Goal: Task Accomplishment & Management: Complete application form

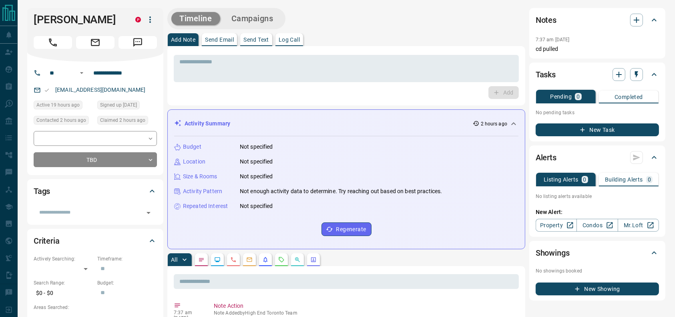
click at [394, 46] on div "* ​ Add" at bounding box center [346, 75] width 358 height 59
click at [58, 46] on button "Call" at bounding box center [53, 42] width 38 height 13
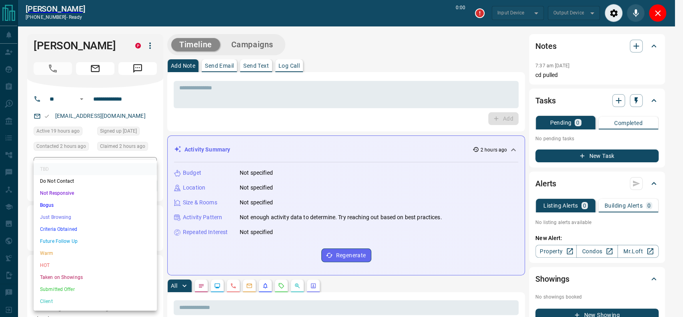
click at [86, 231] on li "Criteria Obtained" at bounding box center [95, 229] width 123 height 12
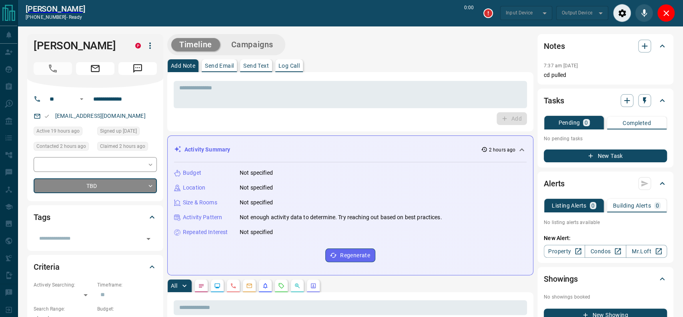
type input "*******"
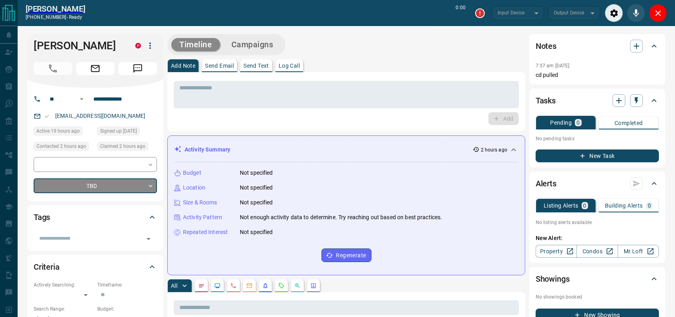
type input "*******"
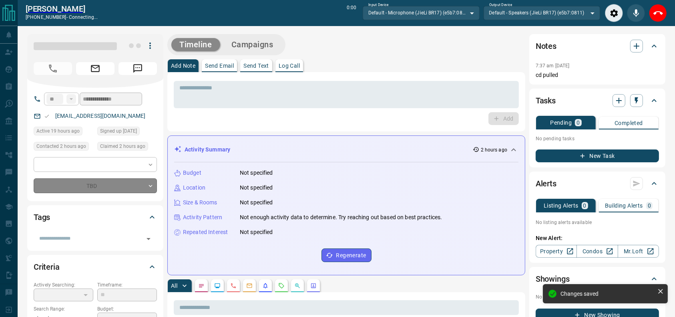
type input "*"
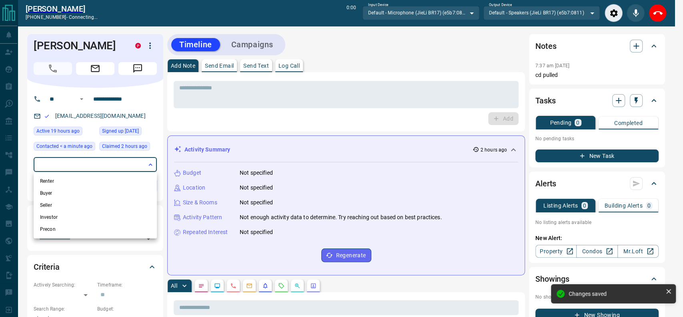
click at [117, 184] on li "Renter" at bounding box center [95, 181] width 123 height 12
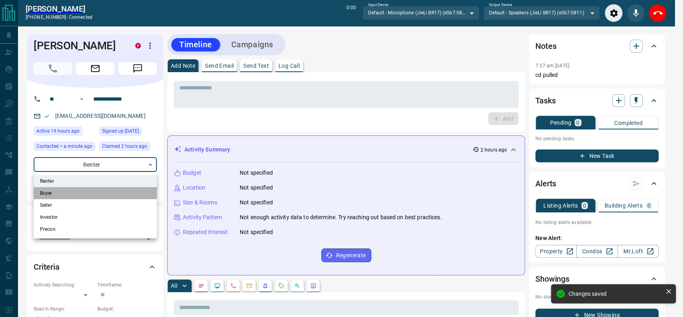
click at [112, 194] on li "Buyer" at bounding box center [95, 193] width 123 height 12
type input "**********"
click at [256, 177] on div at bounding box center [341, 158] width 683 height 317
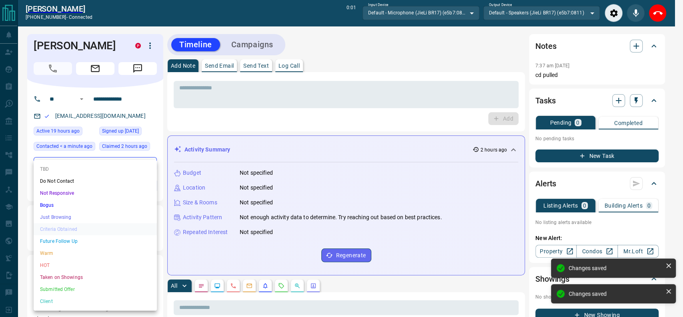
click at [74, 213] on li "Just Browsing" at bounding box center [95, 217] width 123 height 12
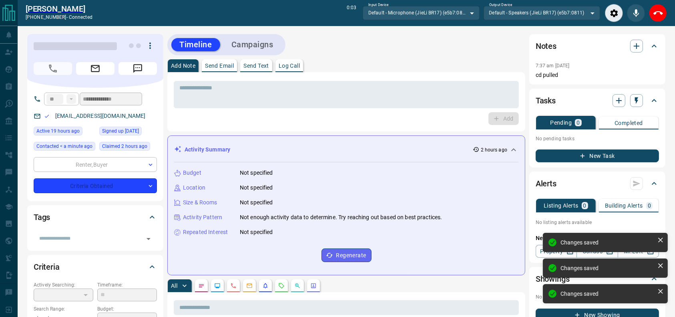
type input "*"
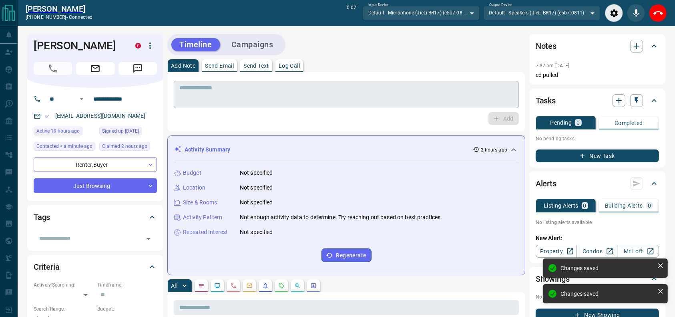
click at [192, 95] on textarea at bounding box center [346, 94] width 334 height 20
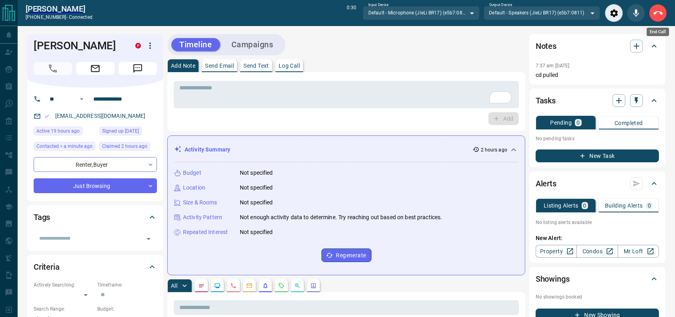
drag, startPoint x: 655, startPoint y: 8, endPoint x: 474, endPoint y: 38, distance: 183.4
click at [656, 8] on icon "End Call" at bounding box center [658, 13] width 10 height 10
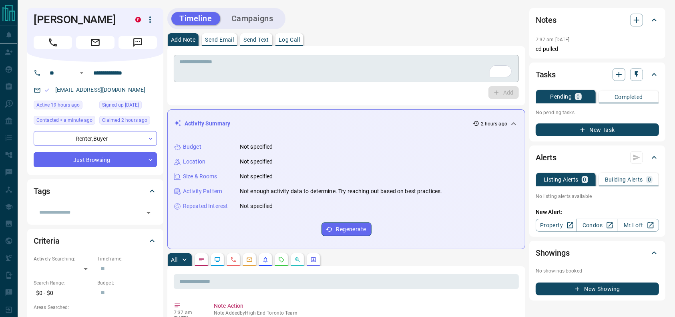
click at [371, 73] on textarea "To enrich screen reader interactions, please activate Accessibility in Grammarl…" at bounding box center [346, 68] width 334 height 20
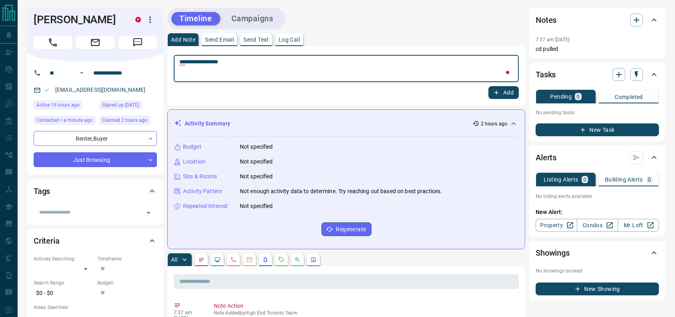
type textarea "**********"
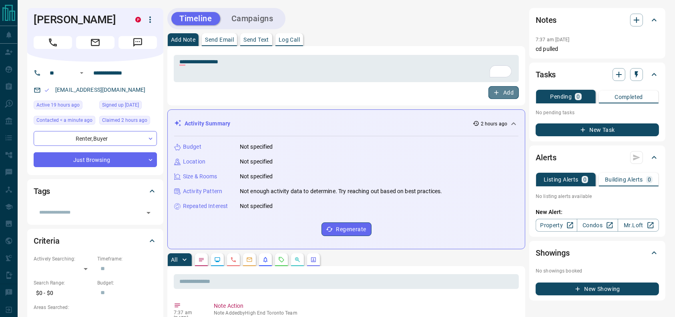
click at [490, 98] on button "Add" at bounding box center [503, 92] width 30 height 13
click at [257, 22] on button "Campaigns" at bounding box center [252, 18] width 58 height 13
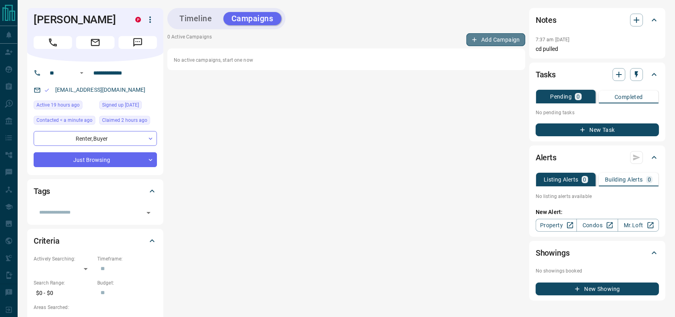
click at [497, 40] on button "Add Campaign" at bounding box center [495, 39] width 59 height 13
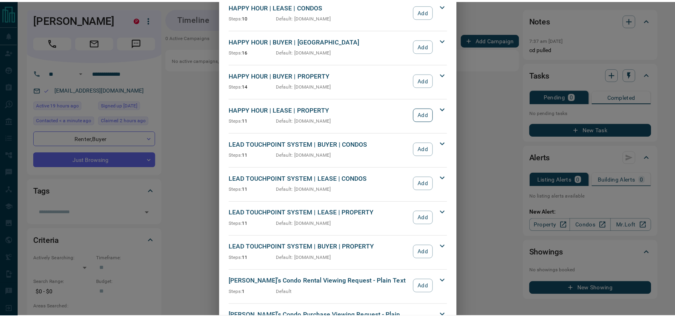
scroll to position [138, 0]
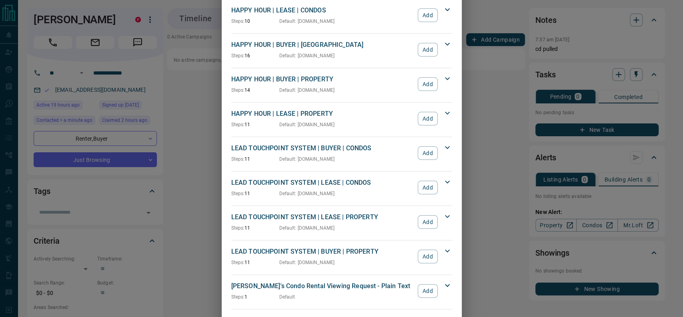
click at [425, 219] on button "Add" at bounding box center [428, 222] width 20 height 14
